Goal: Transaction & Acquisition: Purchase product/service

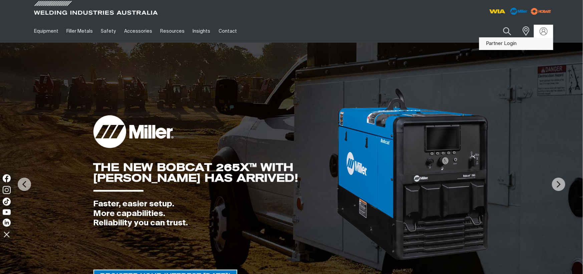
click at [508, 43] on link "Partner Login" at bounding box center [516, 44] width 73 height 12
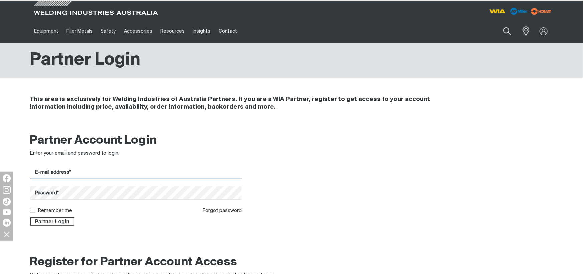
type input "[PERSON_NAME][EMAIL_ADDRESS][DOMAIN_NAME]"
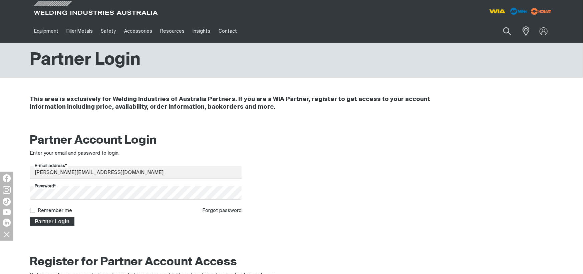
click at [58, 220] on span "Partner Login" at bounding box center [52, 222] width 43 height 9
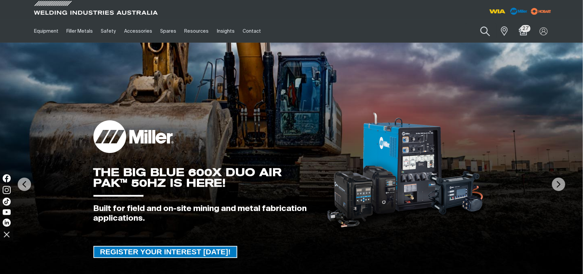
click at [486, 31] on button "Search products" at bounding box center [485, 31] width 27 height 19
click at [417, 30] on input "Search" at bounding box center [444, 31] width 103 height 15
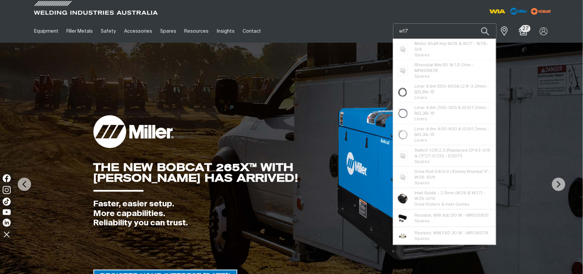
drag, startPoint x: 416, startPoint y: 32, endPoint x: 397, endPoint y: 33, distance: 19.1
click at [397, 33] on input "w17" at bounding box center [444, 31] width 103 height 15
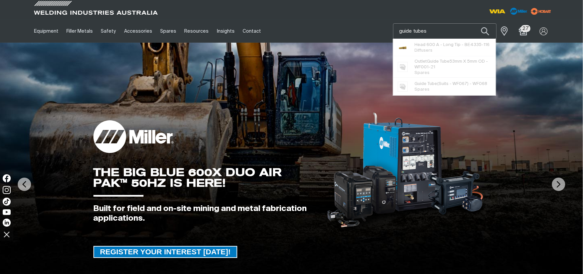
click at [474, 23] on button "Search products" at bounding box center [485, 31] width 23 height 16
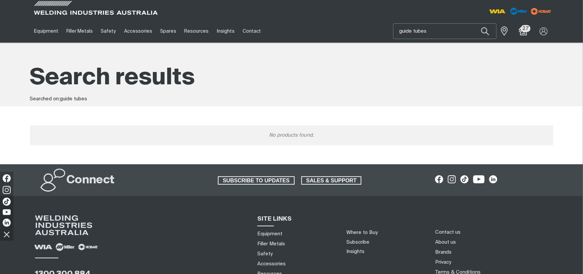
drag, startPoint x: 433, startPoint y: 30, endPoint x: 414, endPoint y: 32, distance: 19.1
click at [414, 32] on input "guide tubes" at bounding box center [444, 31] width 103 height 15
type input "guide"
click at [474, 23] on button "Search products" at bounding box center [485, 31] width 23 height 16
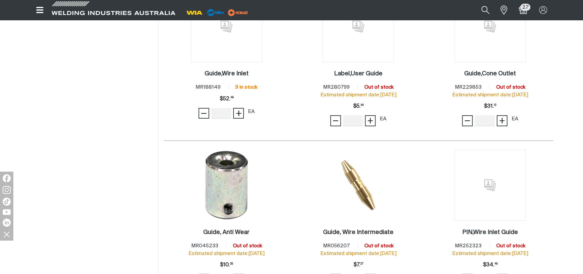
scroll to position [222, 0]
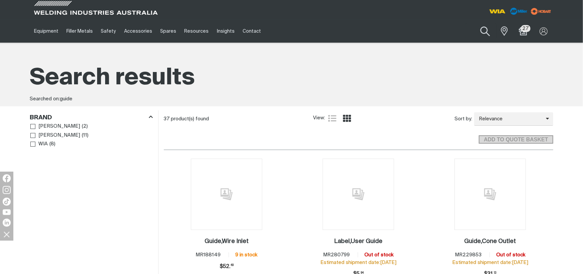
drag, startPoint x: 486, startPoint y: 29, endPoint x: 480, endPoint y: 56, distance: 27.3
click at [486, 30] on button "Search products" at bounding box center [485, 31] width 23 height 16
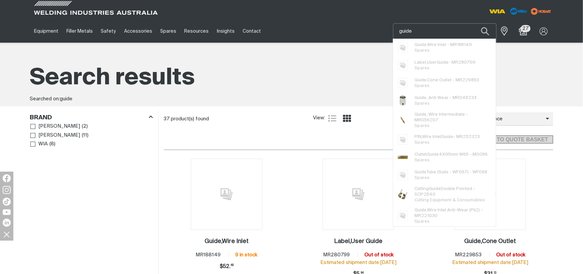
drag, startPoint x: 425, startPoint y: 28, endPoint x: 383, endPoint y: 32, distance: 41.9
click at [383, 32] on div "Equipment Stick Welders TIG Welders MIG Welders Multi-Process Welders Engine Dr…" at bounding box center [291, 31] width 523 height 23
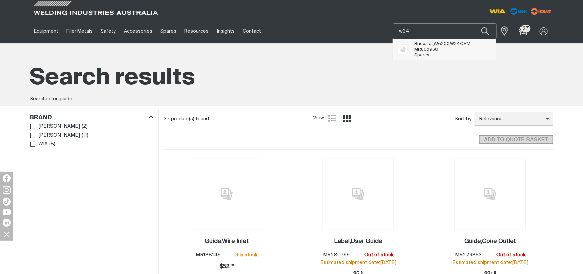
type input "w34"
click at [444, 47] on span "Rheostat,Ww300, W34 OHM - MR605960" at bounding box center [452, 46] width 76 height 11
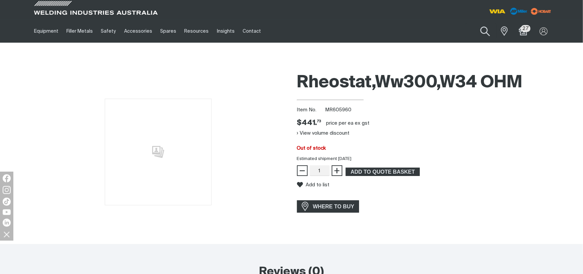
drag, startPoint x: 484, startPoint y: 29, endPoint x: 456, endPoint y: 50, distance: 34.9
click at [484, 29] on button "Search products" at bounding box center [485, 31] width 23 height 16
click at [414, 26] on input "Search" at bounding box center [444, 31] width 103 height 15
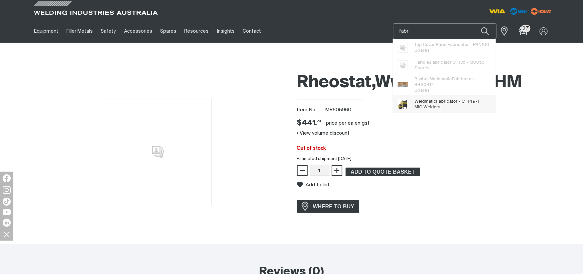
type input "fabr"
click at [457, 99] on span "Weldmatic Fabr icator - CP149-1" at bounding box center [446, 102] width 65 height 6
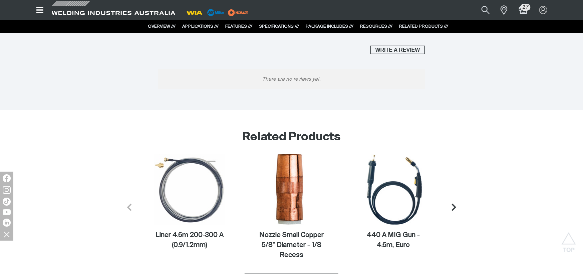
scroll to position [2707, 0]
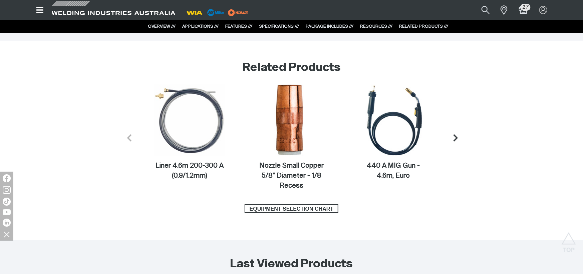
click at [454, 137] on icon "Next slide" at bounding box center [456, 138] width 8 height 8
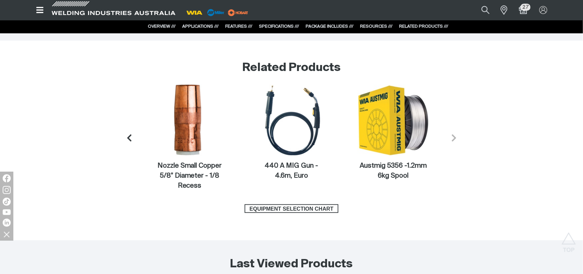
click at [454, 137] on icon "Next slide" at bounding box center [454, 137] width 4 height 7
click at [454, 136] on icon "Next slide" at bounding box center [454, 137] width 4 height 7
click at [129, 134] on icon "Previous slide" at bounding box center [127, 138] width 8 height 8
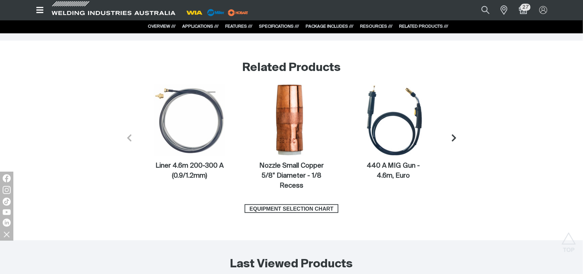
click at [127, 134] on icon "Previous slide" at bounding box center [129, 138] width 8 height 8
